Goal: Task Accomplishment & Management: Complete application form

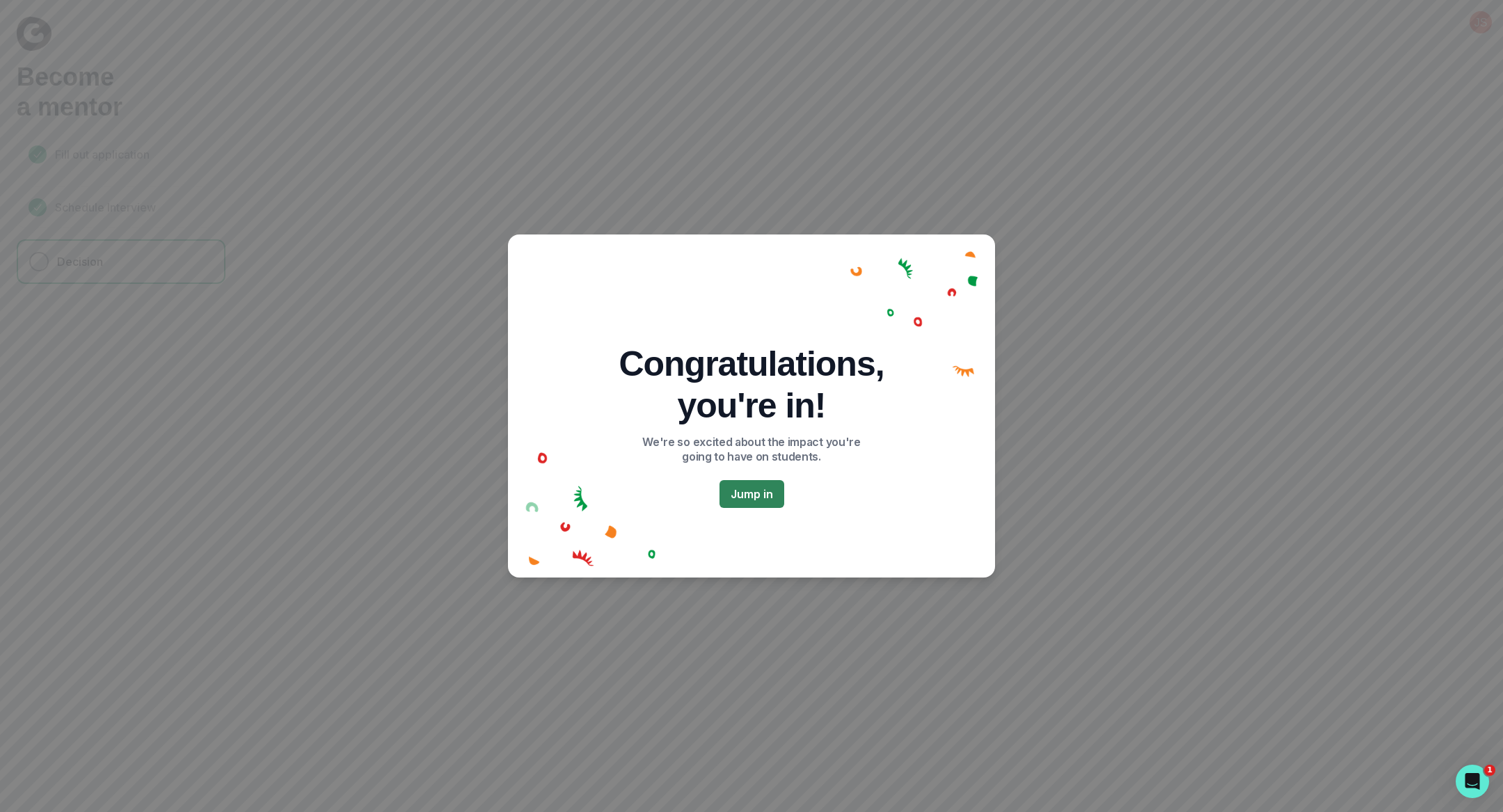
click at [754, 492] on button "Jump in" at bounding box center [752, 494] width 65 height 28
click at [739, 489] on button "Jump in" at bounding box center [752, 494] width 65 height 28
